Goal: Task Accomplishment & Management: Complete application form

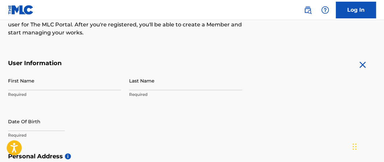
scroll to position [98, 0]
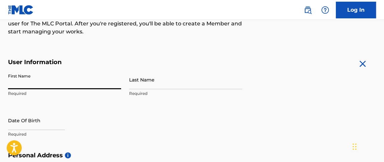
click at [85, 81] on input "First Name" at bounding box center [64, 79] width 113 height 19
type input "[PERSON_NAME]"
type input "[STREET_ADDRESS]"
type input "[GEOGRAPHIC_DATA]"
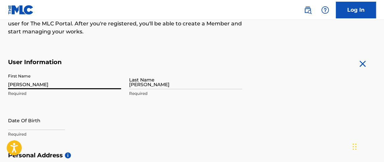
type input "[GEOGRAPHIC_DATA]"
type input "CT"
type input "06106"
type input "203"
type input "3057253"
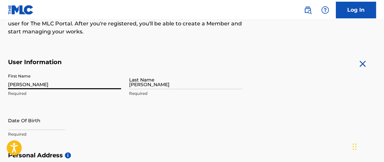
type input "[EMAIL_ADDRESS][DOMAIN_NAME]"
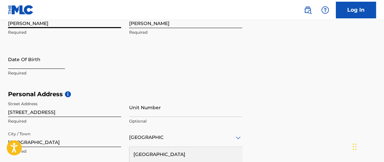
click at [48, 65] on input "text" at bounding box center [36, 59] width 57 height 19
select select "9"
select select "2025"
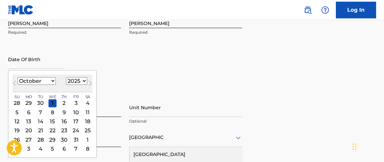
click at [52, 81] on select "January February March April May June July August September October November De…" at bounding box center [36, 81] width 38 height 8
select select "10"
click at [17, 77] on select "January February March April May June July August September October November De…" at bounding box center [36, 81] width 38 height 8
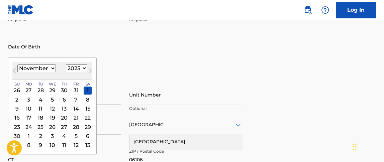
scroll to position [173, 0]
click at [17, 115] on div "16" at bounding box center [17, 117] width 8 height 8
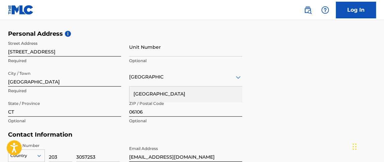
scroll to position [221, 0]
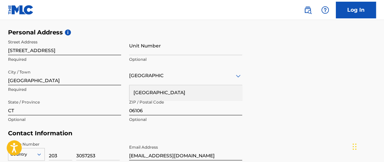
type input "[DATE]"
click at [257, 107] on div "Personal Address i Street Address [STREET_ADDRESS] Required Unit Number Optiona…" at bounding box center [191, 79] width 367 height 101
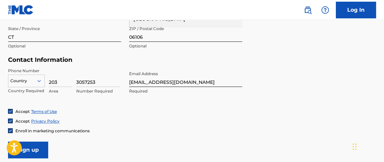
scroll to position [295, 0]
click at [61, 82] on input "203" at bounding box center [60, 77] width 23 height 19
type input "213"
click at [98, 82] on input "3057253" at bounding box center [97, 77] width 43 height 19
type input "8459011"
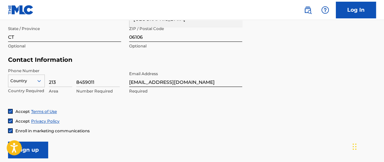
scroll to position [303, 0]
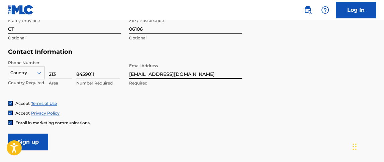
click at [171, 72] on input "[EMAIL_ADDRESS][DOMAIN_NAME]" at bounding box center [185, 69] width 113 height 19
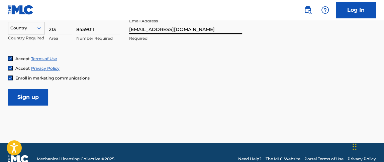
scroll to position [348, 0]
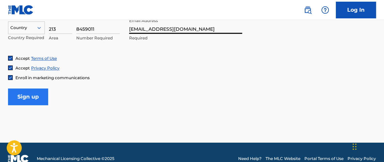
type input "[EMAIL_ADDRESS][DOMAIN_NAME]"
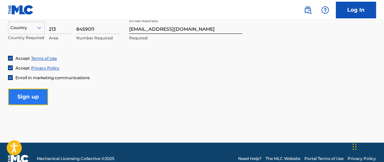
click at [31, 98] on input "Sign up" at bounding box center [28, 97] width 40 height 17
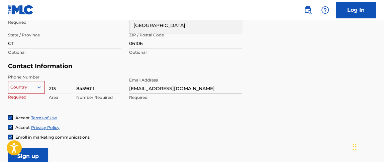
scroll to position [317, 0]
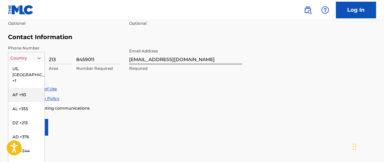
click at [39, 62] on div "216 results available. Use Up and Down to choose options, press Enter to select…" at bounding box center [26, 57] width 37 height 10
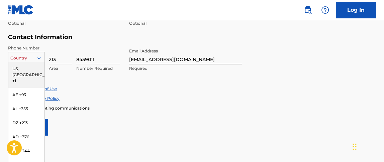
click at [28, 67] on div "US, [GEOGRAPHIC_DATA] +1" at bounding box center [26, 75] width 36 height 26
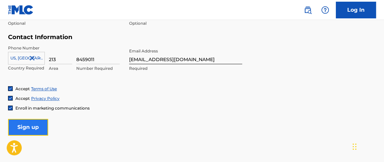
click at [24, 127] on input "Sign up" at bounding box center [28, 127] width 40 height 17
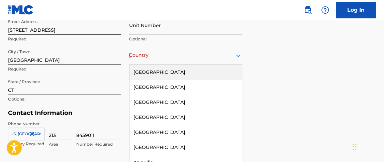
scroll to position [245, 0]
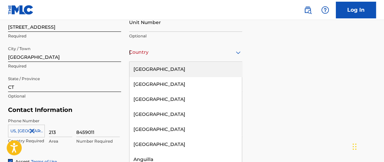
click at [238, 54] on icon at bounding box center [238, 52] width 8 height 8
click at [162, 71] on div "[GEOGRAPHIC_DATA]" at bounding box center [185, 69] width 112 height 15
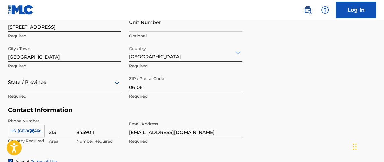
scroll to position [275, 0]
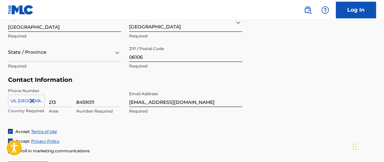
click at [117, 62] on div "State / Province" at bounding box center [64, 52] width 113 height 19
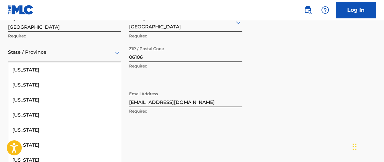
scroll to position [60, 0]
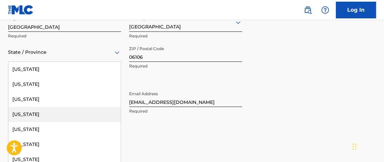
click at [39, 112] on div "[US_STATE]" at bounding box center [64, 114] width 112 height 15
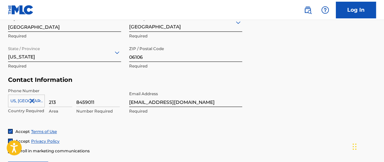
click at [264, 93] on form "User Information First Name [PERSON_NAME] Required Last Name [PERSON_NAME] Requ…" at bounding box center [191, 30] width 367 height 296
click at [205, 59] on input "06106" at bounding box center [185, 52] width 113 height 19
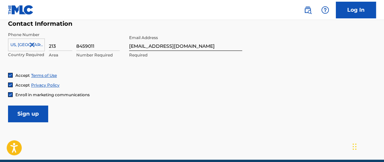
scroll to position [335, 0]
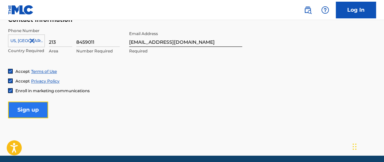
click at [27, 106] on input "Sign up" at bounding box center [28, 110] width 40 height 17
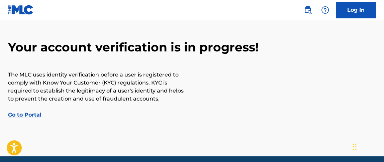
scroll to position [55, 0]
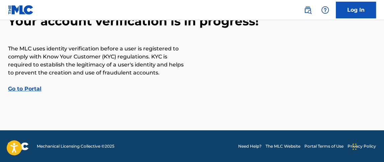
click at [37, 89] on link "Go to Portal" at bounding box center [24, 89] width 33 height 6
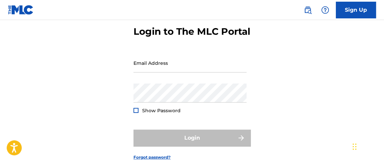
scroll to position [32, 0]
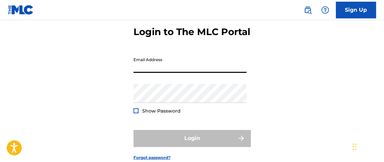
click at [159, 73] on input "Email Address" at bounding box center [189, 63] width 113 height 19
type input "[EMAIL_ADDRESS][DOMAIN_NAME]"
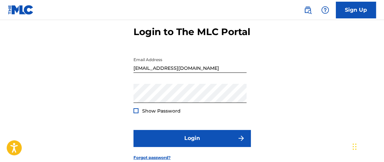
click at [135, 113] on div at bounding box center [135, 110] width 5 height 5
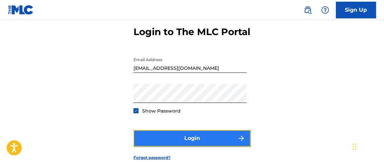
click at [147, 146] on button "Login" at bounding box center [191, 138] width 117 height 17
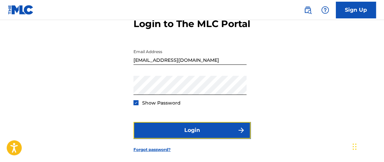
scroll to position [39, 0]
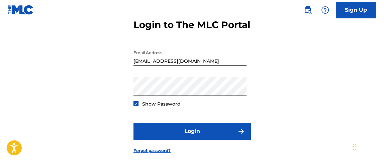
click at [138, 106] on img at bounding box center [136, 104] width 4 height 4
click at [133, 106] on div at bounding box center [135, 103] width 5 height 5
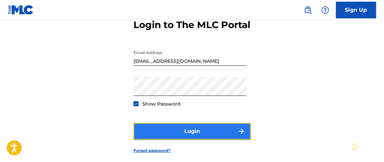
click at [154, 140] on button "Login" at bounding box center [191, 131] width 117 height 17
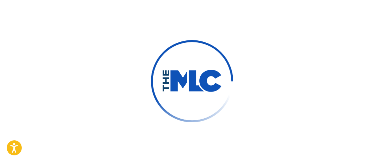
scroll to position [49, 0]
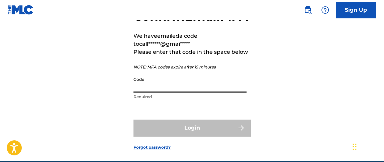
click at [201, 93] on input "Code" at bounding box center [189, 82] width 113 height 19
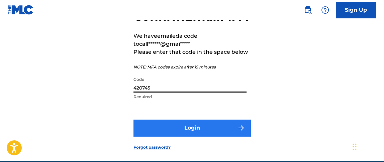
type input "420745"
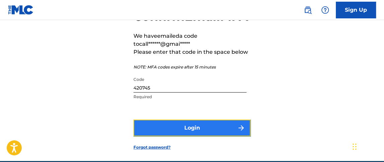
click at [187, 136] on button "Login" at bounding box center [191, 128] width 117 height 17
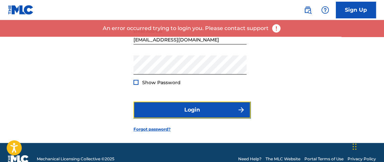
scroll to position [60, 0]
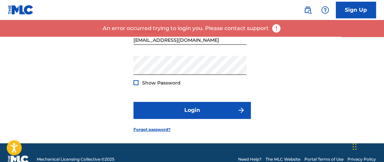
click at [133, 94] on div "Login to The MLC Portal Email Address [EMAIL_ADDRESS][DOMAIN_NAME] Password Sho…" at bounding box center [192, 60] width 384 height 167
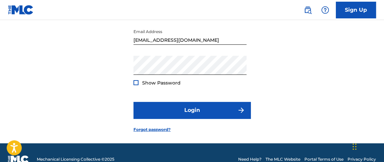
click at [134, 85] on div at bounding box center [135, 82] width 5 height 5
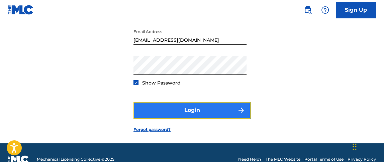
click at [158, 119] on button "Login" at bounding box center [191, 110] width 117 height 17
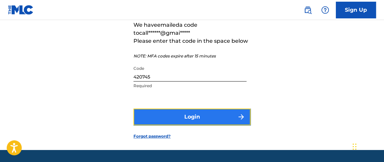
scroll to position [70, 0]
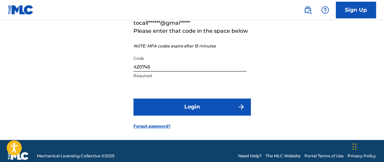
click at [175, 71] on input "420745" at bounding box center [189, 61] width 113 height 19
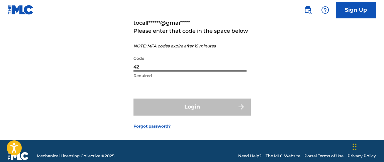
type input "4"
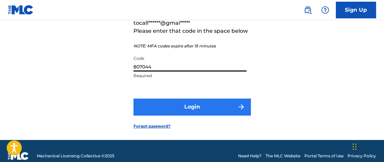
type input "807044"
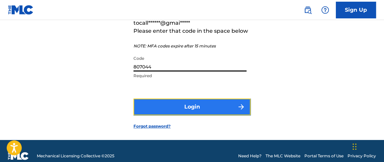
click at [172, 115] on button "Login" at bounding box center [191, 107] width 117 height 17
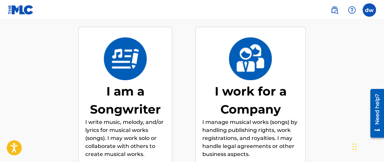
scroll to position [82, 0]
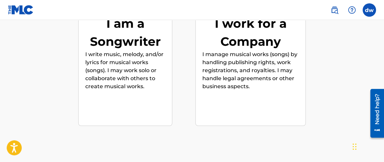
click at [98, 85] on p "I write music, melody, and/or lyrics for musical works (songs). I may work solo…" at bounding box center [125, 70] width 80 height 40
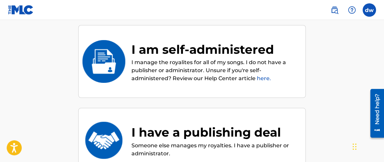
scroll to position [85, 0]
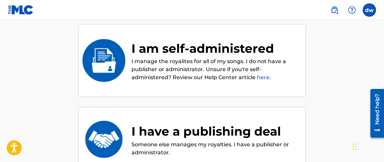
click at [197, 66] on p "I manage the royalites for all of my songs. I do not have a publisher or admini…" at bounding box center [214, 69] width 167 height 24
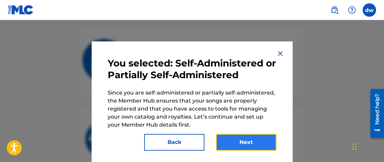
click at [242, 136] on button "Next" at bounding box center [246, 142] width 60 height 17
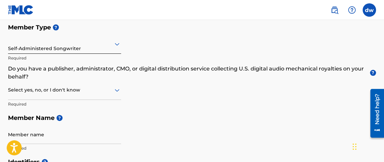
scroll to position [83, 0]
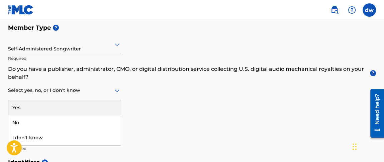
click at [116, 90] on icon at bounding box center [117, 91] width 8 height 8
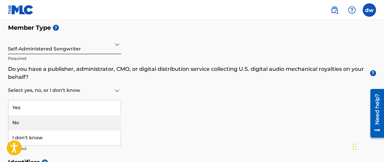
click at [28, 121] on div "No" at bounding box center [64, 122] width 112 height 15
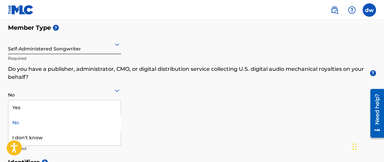
click at [119, 88] on icon at bounding box center [117, 91] width 8 height 8
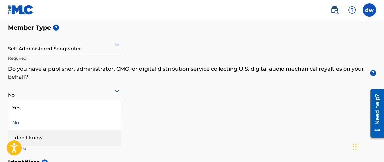
click at [55, 135] on div "I don't know" at bounding box center [64, 137] width 112 height 15
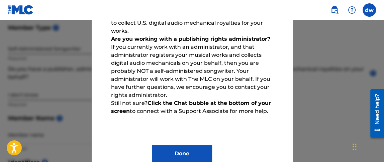
scroll to position [97, 0]
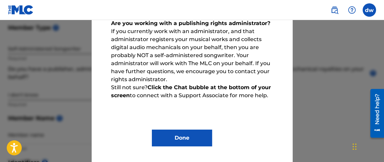
click at [162, 127] on div "Done" at bounding box center [192, 133] width 168 height 27
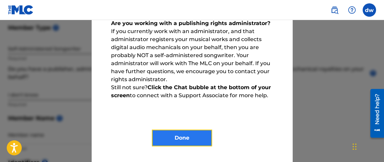
click at [164, 130] on button "Done" at bounding box center [182, 138] width 60 height 17
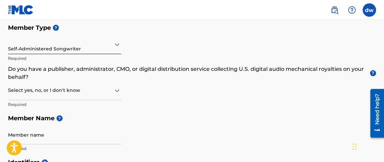
click at [112, 92] on div at bounding box center [64, 90] width 113 height 8
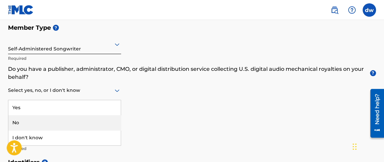
click at [26, 120] on div "No" at bounding box center [64, 122] width 112 height 15
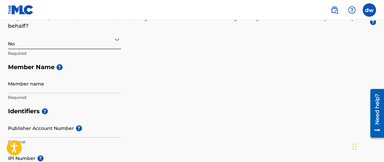
scroll to position [135, 0]
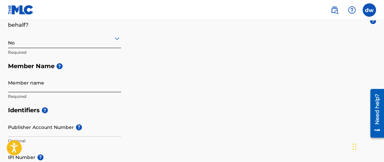
click at [56, 88] on input "Member name" at bounding box center [64, 82] width 113 height 19
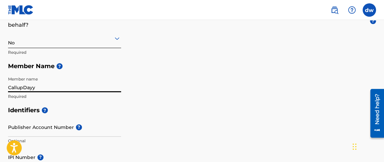
type input "CallupDayy"
click at [183, 103] on h5 "Identifiers ?" at bounding box center [191, 110] width 367 height 14
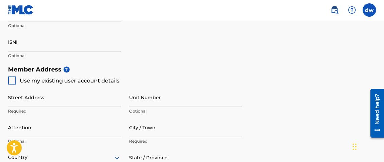
scroll to position [282, 0]
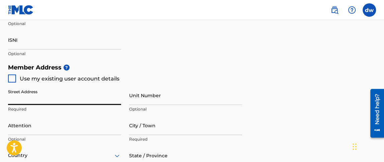
click at [54, 97] on input "Street Address" at bounding box center [64, 95] width 113 height 19
type input "[STREET_ADDRESS]"
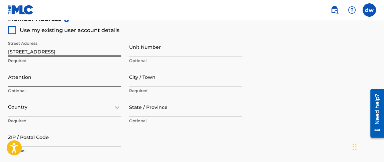
scroll to position [332, 0]
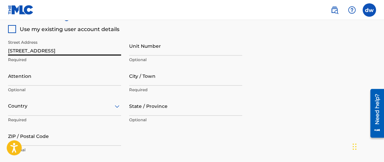
click at [119, 105] on div "Country" at bounding box center [64, 106] width 113 height 19
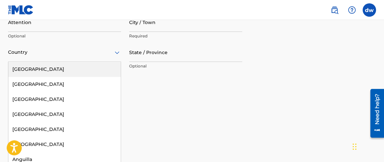
click at [21, 66] on div "[GEOGRAPHIC_DATA]" at bounding box center [64, 69] width 112 height 15
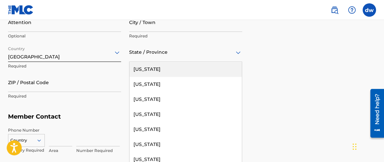
click at [235, 53] on icon at bounding box center [238, 52] width 8 height 8
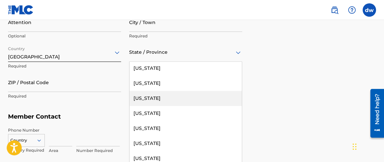
scroll to position [36, 0]
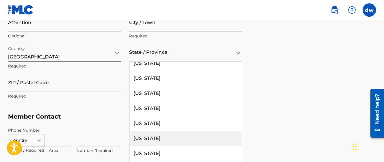
click at [155, 137] on div "[US_STATE]" at bounding box center [185, 138] width 112 height 15
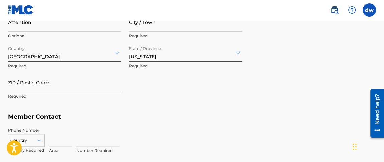
click at [42, 88] on input "ZIP / Postal Code" at bounding box center [64, 82] width 113 height 19
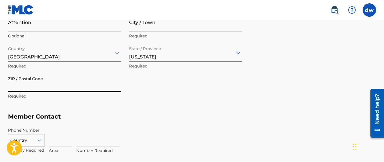
click at [72, 87] on input "ZIP / Postal Code" at bounding box center [64, 82] width 113 height 19
type input "06106"
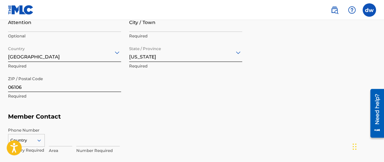
click at [149, 85] on div "Street Address [STREET_ADDRESS] Required Unit Number Optional Attention Optiona…" at bounding box center [125, 42] width 234 height 127
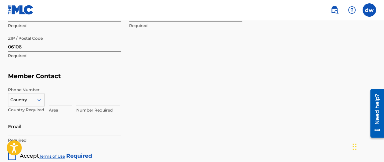
scroll to position [468, 0]
click at [37, 100] on div "Country" at bounding box center [26, 99] width 37 height 10
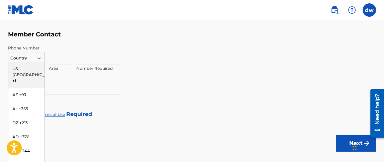
click at [19, 63] on div "US, [GEOGRAPHIC_DATA] +1" at bounding box center [26, 75] width 36 height 26
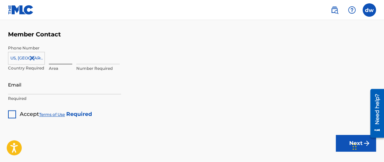
click at [54, 59] on input at bounding box center [60, 54] width 23 height 19
type input "213"
click at [82, 61] on input at bounding box center [97, 54] width 43 height 19
type input "8247434"
click at [60, 91] on input "Email" at bounding box center [64, 84] width 113 height 19
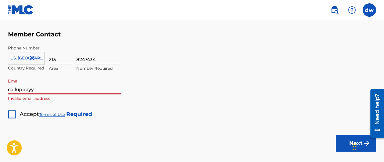
type input "[EMAIL_ADDRESS][DOMAIN_NAME]"
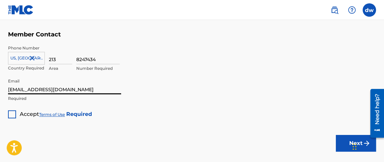
click at [13, 113] on div at bounding box center [12, 114] width 8 height 8
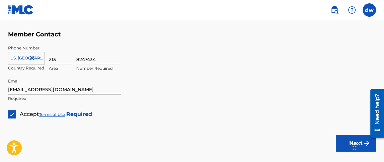
scroll to position [506, 0]
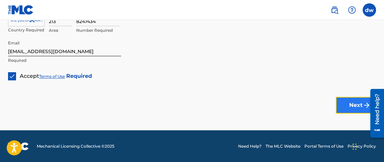
click at [346, 109] on button "Next" at bounding box center [355, 105] width 40 height 17
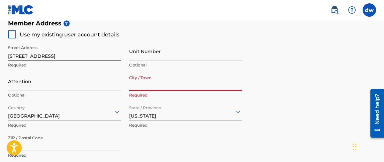
click at [203, 86] on input "City / Town" at bounding box center [185, 81] width 113 height 19
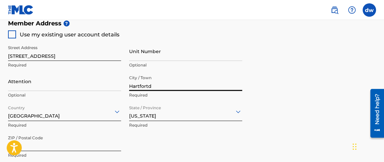
type input "Hartfortd"
click at [309, 77] on div "Member Address ? Use my existing user account details Street Address [STREET_AD…" at bounding box center [191, 92] width 367 height 153
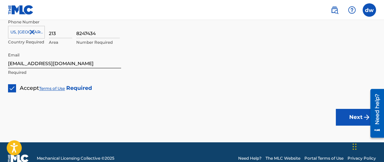
scroll to position [494, 0]
click at [340, 119] on button "Next" at bounding box center [355, 117] width 40 height 17
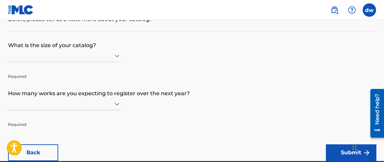
click at [116, 62] on div at bounding box center [64, 55] width 113 height 13
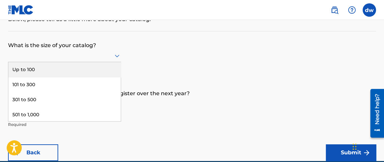
scroll to position [41, 0]
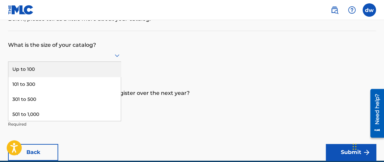
click at [61, 68] on div "Up to 100" at bounding box center [64, 69] width 112 height 15
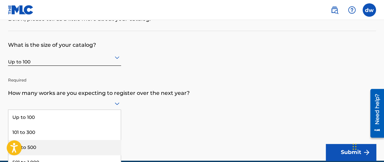
scroll to position [89, 0]
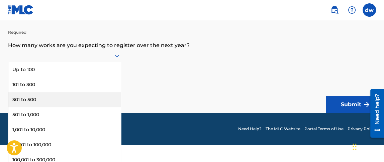
click at [115, 62] on div "9 results available. Use Up and Down to choose options, press Enter to select t…" at bounding box center [64, 55] width 113 height 13
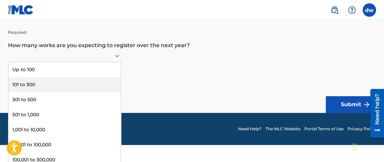
click at [72, 87] on div "101 to 300" at bounding box center [64, 84] width 112 height 15
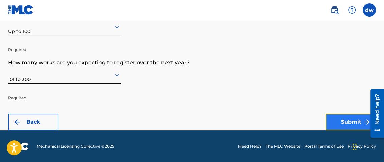
click at [332, 115] on button "Submit" at bounding box center [350, 122] width 50 height 17
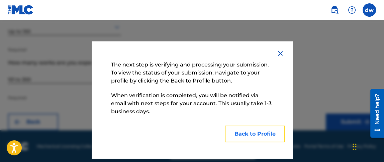
click at [246, 131] on button "Back to Profile" at bounding box center [254, 134] width 60 height 17
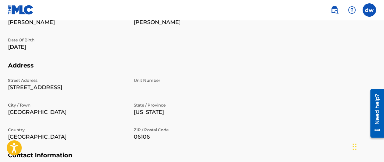
scroll to position [287, 0]
